Goal: Information Seeking & Learning: Learn about a topic

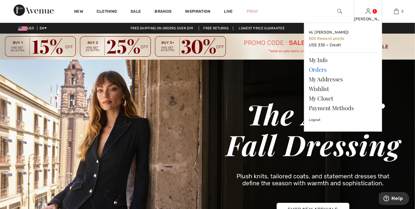
click at [320, 69] on link "Orders" at bounding box center [343, 70] width 68 height 10
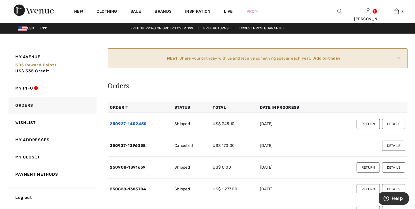
click at [128, 122] on link "250927-1402450" at bounding box center [128, 124] width 37 height 5
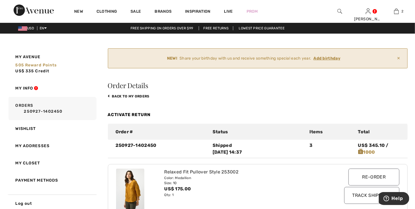
click at [135, 114] on link "Activate Return" at bounding box center [129, 114] width 43 height 5
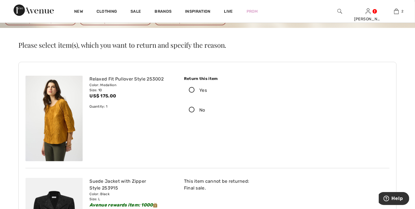
scroll to position [28, 0]
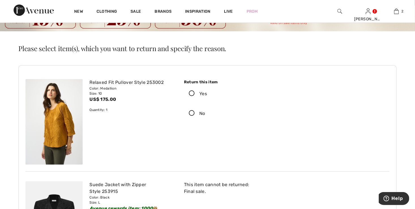
click at [192, 114] on icon at bounding box center [191, 114] width 15 height 6
click at [205, 114] on input "No" at bounding box center [207, 113] width 4 height 17
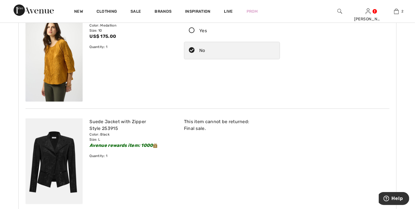
scroll to position [0, 0]
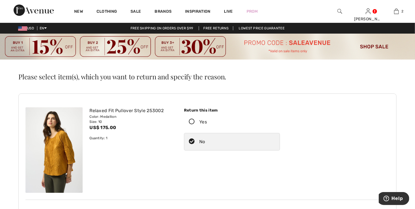
click at [192, 142] on icon at bounding box center [191, 142] width 15 height 6
click at [205, 142] on input "No" at bounding box center [207, 142] width 4 height 17
radio input "true"
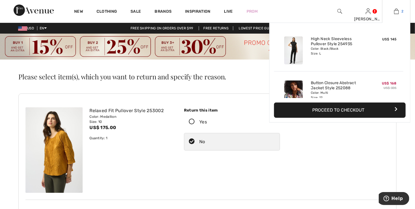
click at [399, 10] on link "2" at bounding box center [396, 11] width 28 height 7
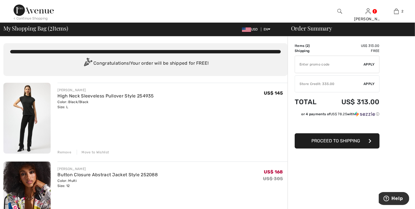
click at [87, 96] on link "High Neck Sleeveless Pullover Style 254935" at bounding box center [105, 95] width 96 height 5
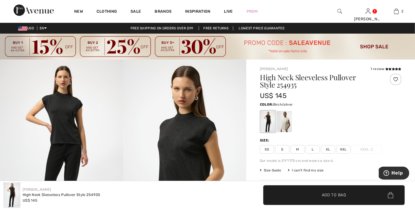
click at [284, 123] on div at bounding box center [284, 121] width 15 height 21
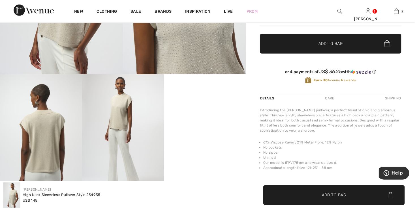
scroll to position [226, 0]
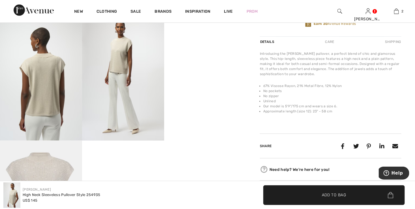
click at [45, 170] on img at bounding box center [41, 202] width 82 height 123
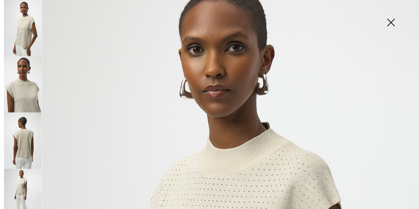
scroll to position [28, 0]
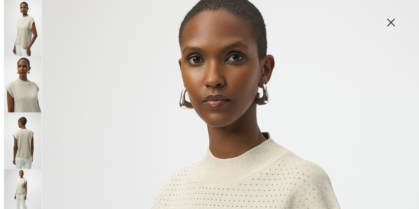
click at [391, 21] on img at bounding box center [391, 22] width 28 height 29
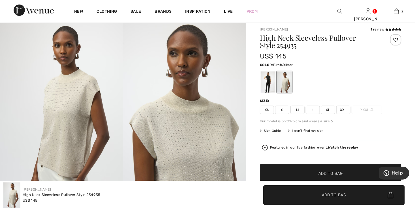
scroll to position [0, 0]
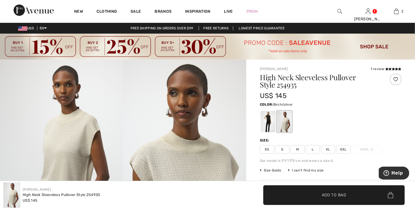
click at [370, 45] on img at bounding box center [207, 47] width 415 height 26
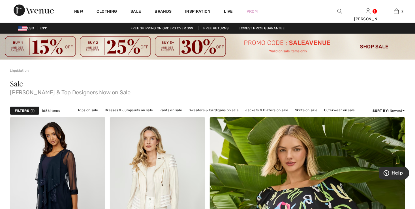
click at [29, 109] on strong "Filters" at bounding box center [22, 110] width 14 height 5
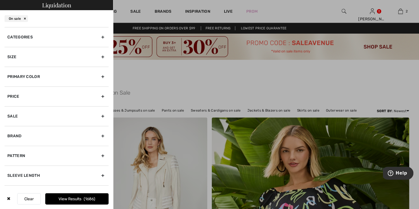
click at [98, 134] on div "Brand" at bounding box center [57, 136] width 104 height 20
click at [9, 147] on input"] "[PERSON_NAME]" at bounding box center [9, 149] width 4 height 4
checkbox input"] "true"
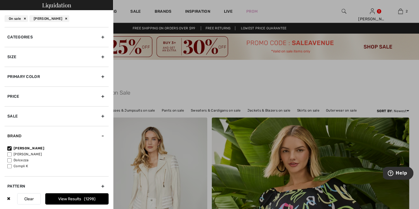
click at [82, 199] on button "View Results 1298" at bounding box center [76, 198] width 63 height 11
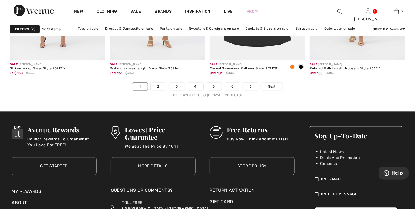
scroll to position [2659, 0]
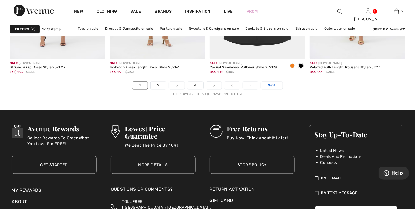
click at [272, 87] on span "Next" at bounding box center [272, 85] width 8 height 5
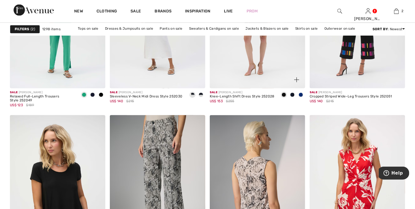
scroll to position [453, 0]
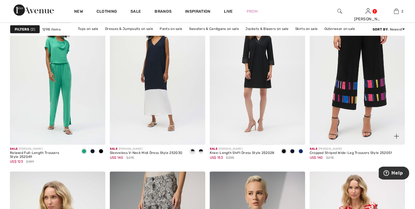
click at [370, 76] on img at bounding box center [356, 73] width 95 height 143
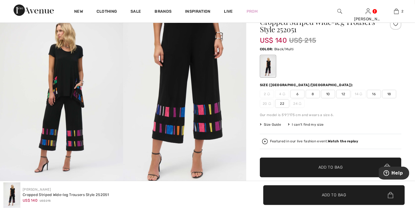
scroll to position [57, 0]
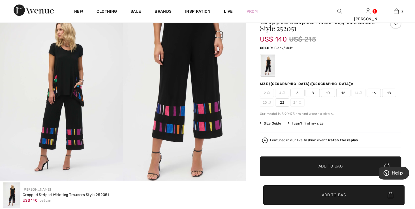
click at [272, 124] on span "Size Guide" at bounding box center [270, 123] width 21 height 5
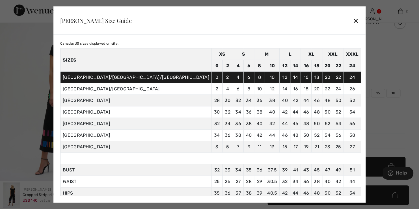
scroll to position [29, 0]
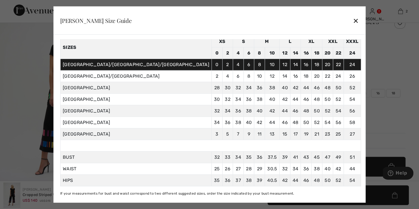
click at [353, 20] on div "✕" at bounding box center [356, 20] width 6 height 12
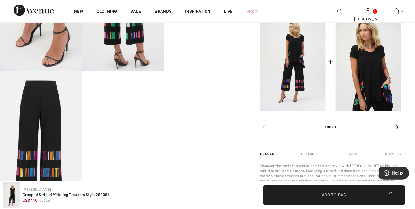
scroll to position [311, 0]
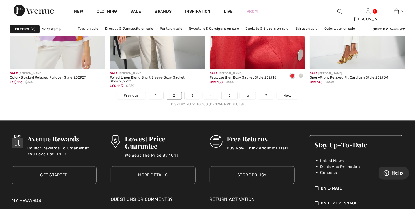
scroll to position [2659, 0]
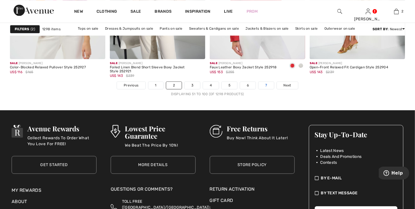
click at [268, 85] on link "7" at bounding box center [265, 85] width 15 height 7
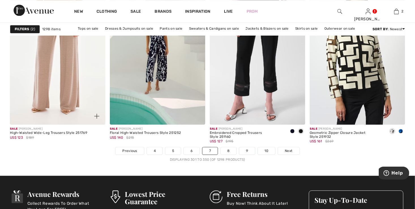
scroll to position [2602, 0]
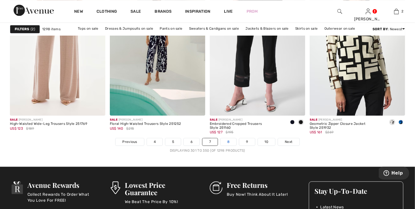
click at [229, 144] on link "8" at bounding box center [228, 141] width 16 height 7
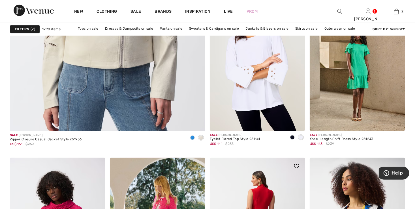
scroll to position [1641, 0]
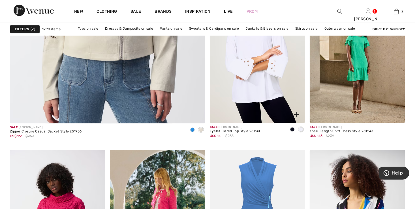
click at [292, 130] on span at bounding box center [292, 129] width 5 height 5
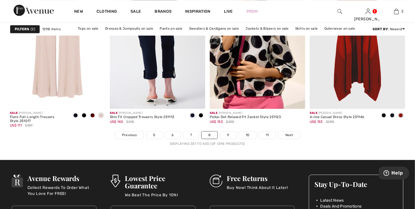
scroll to position [2631, 0]
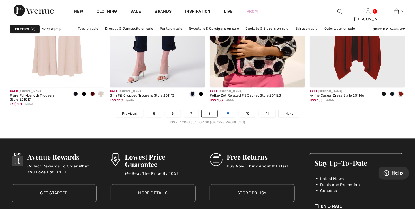
click at [230, 114] on link "9" at bounding box center [228, 113] width 16 height 7
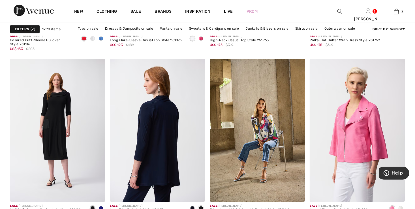
scroll to position [622, 0]
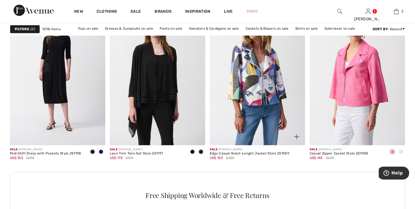
click at [238, 102] on img at bounding box center [257, 73] width 95 height 143
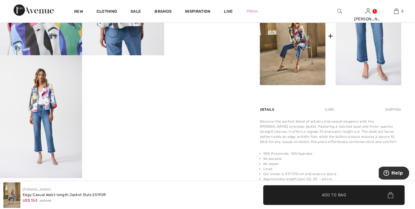
scroll to position [339, 0]
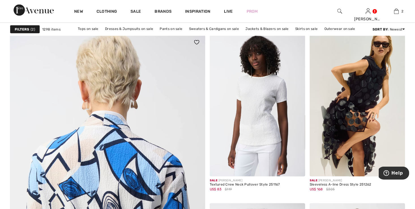
scroll to position [1414, 0]
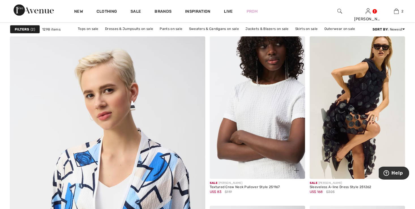
click at [263, 107] on img at bounding box center [257, 107] width 95 height 143
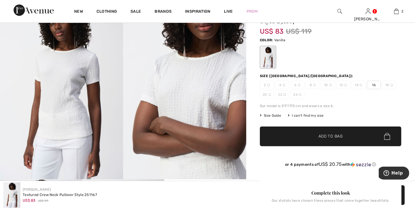
scroll to position [57, 0]
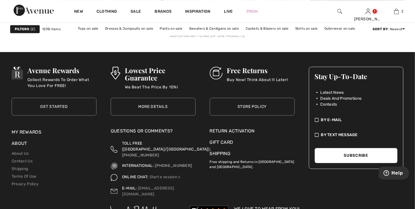
scroll to position [2687, 0]
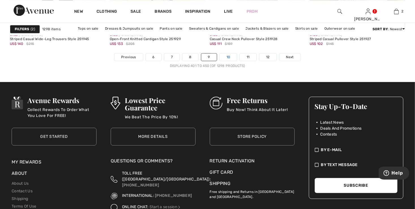
click at [226, 56] on link "10" at bounding box center [229, 56] width 18 height 7
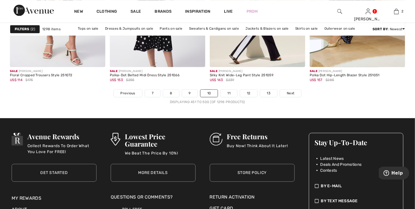
scroll to position [2647, 0]
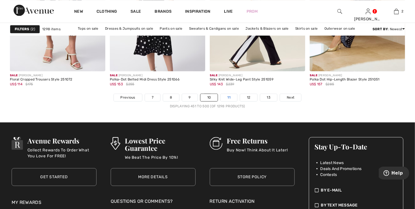
click at [228, 98] on link "11" at bounding box center [228, 97] width 17 height 7
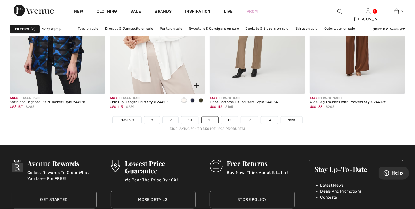
scroll to position [2687, 0]
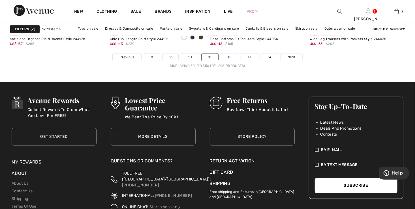
click at [231, 58] on link "12" at bounding box center [229, 56] width 17 height 7
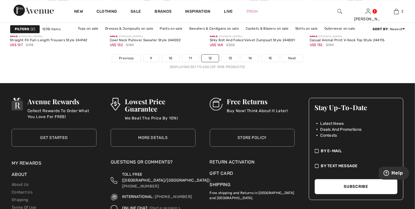
scroll to position [2687, 0]
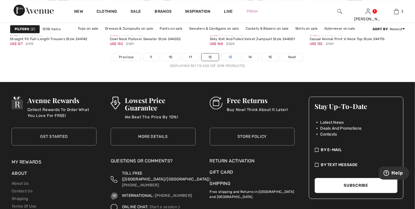
click at [233, 59] on link "13" at bounding box center [229, 56] width 17 height 7
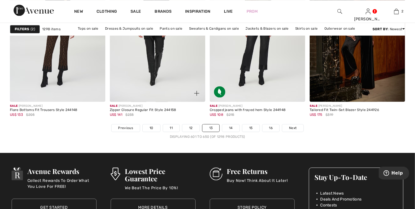
scroll to position [2602, 0]
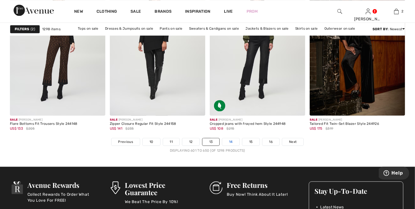
click at [229, 141] on link "14" at bounding box center [230, 141] width 17 height 7
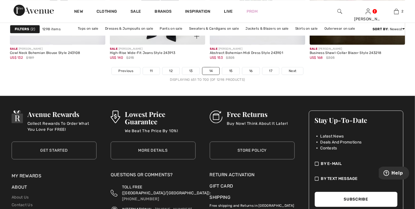
scroll to position [2687, 0]
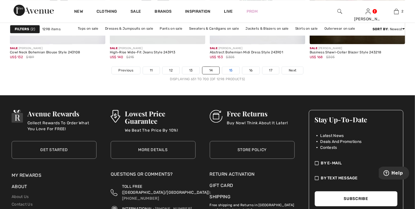
click at [230, 67] on link "15" at bounding box center [230, 70] width 17 height 7
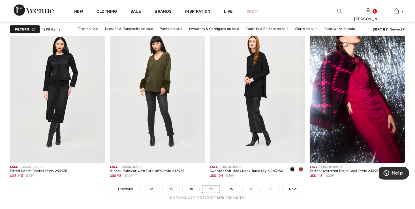
scroll to position [2546, 0]
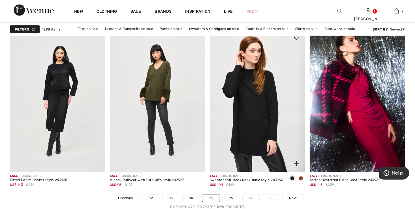
click at [254, 138] on img at bounding box center [257, 100] width 95 height 143
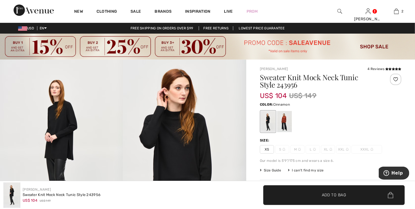
click at [284, 125] on div at bounding box center [284, 121] width 15 height 21
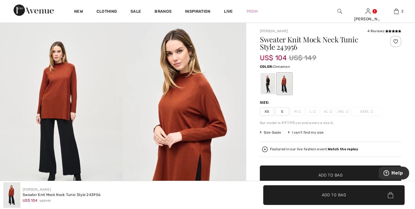
scroll to position [28, 0]
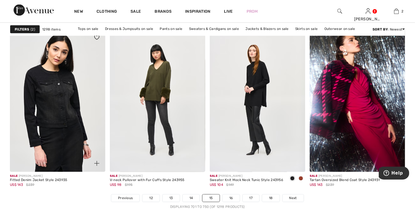
click at [72, 130] on img at bounding box center [57, 100] width 95 height 143
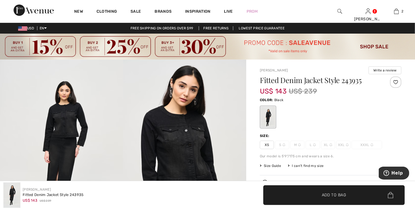
click at [67, 126] on img at bounding box center [61, 152] width 123 height 185
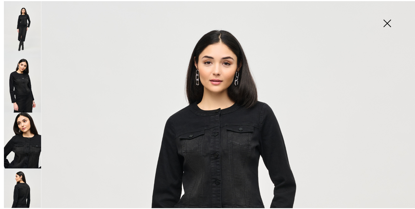
scroll to position [85, 0]
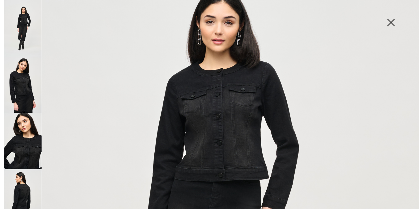
click at [390, 23] on img at bounding box center [391, 22] width 28 height 29
